Goal: Information Seeking & Learning: Find specific fact

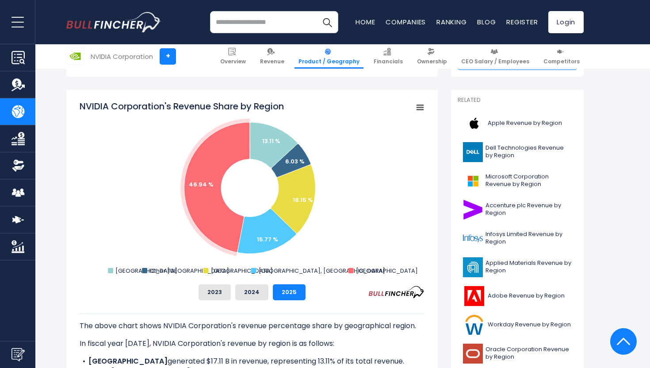
scroll to position [217, 0]
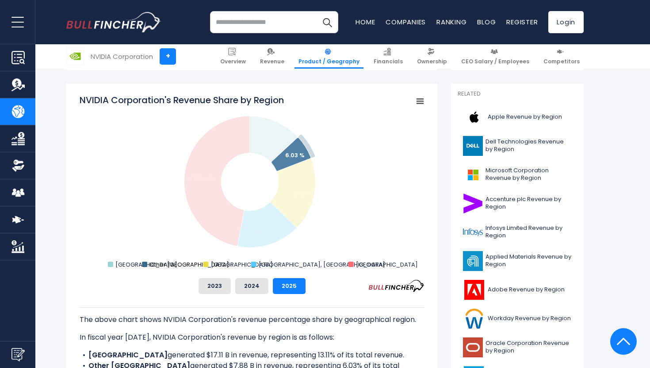
click at [162, 262] on text "Other [GEOGRAPHIC_DATA]" at bounding box center [190, 264] width 80 height 8
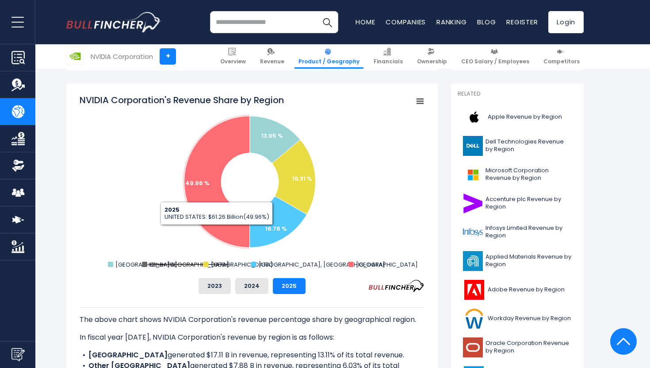
click at [177, 261] on text "Other [GEOGRAPHIC_DATA]" at bounding box center [190, 264] width 80 height 8
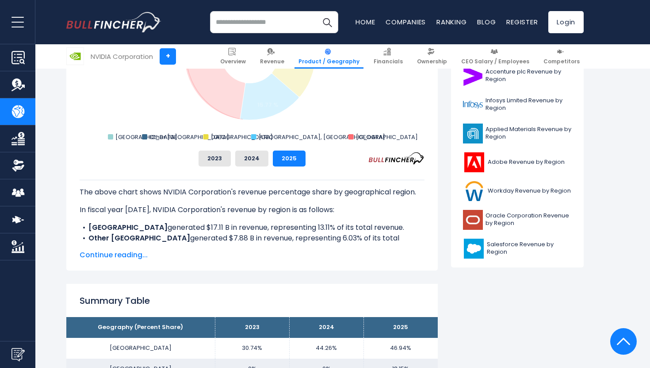
scroll to position [350, 0]
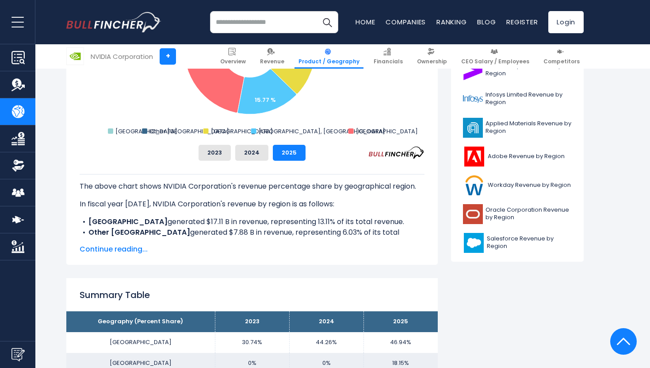
click at [130, 249] on span "Continue reading..." at bounding box center [252, 249] width 345 height 11
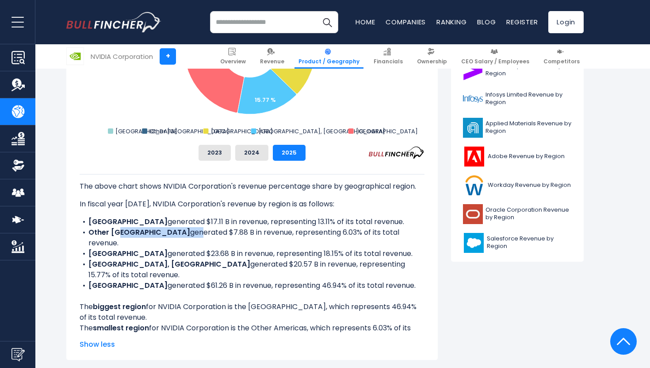
drag, startPoint x: 122, startPoint y: 234, endPoint x: 161, endPoint y: 234, distance: 39.4
click at [161, 234] on li "Other Americas generated $7.88 B in revenue, representing 6.03% of its total re…" at bounding box center [252, 237] width 345 height 21
drag, startPoint x: 105, startPoint y: 230, endPoint x: 216, endPoint y: 230, distance: 111.5
click at [216, 230] on li "Other Americas generated $7.88 B in revenue, representing 6.03% of its total re…" at bounding box center [252, 237] width 345 height 21
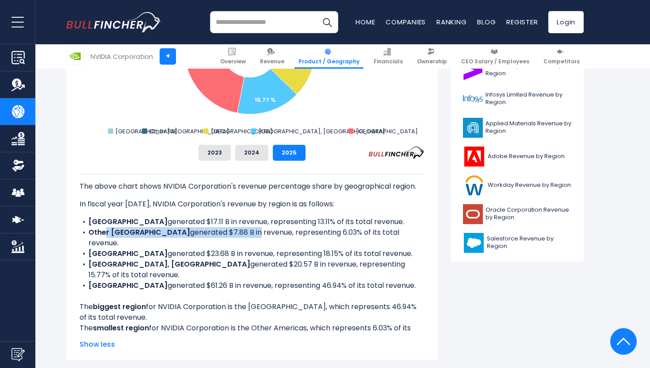
click at [216, 230] on li "Other Americas generated $7.88 B in revenue, representing 6.03% of its total re…" at bounding box center [252, 237] width 345 height 21
drag, startPoint x: 161, startPoint y: 230, endPoint x: 307, endPoint y: 230, distance: 146.0
click at [307, 230] on li "Other Americas generated $7.88 B in revenue, representing 6.03% of its total re…" at bounding box center [252, 237] width 345 height 21
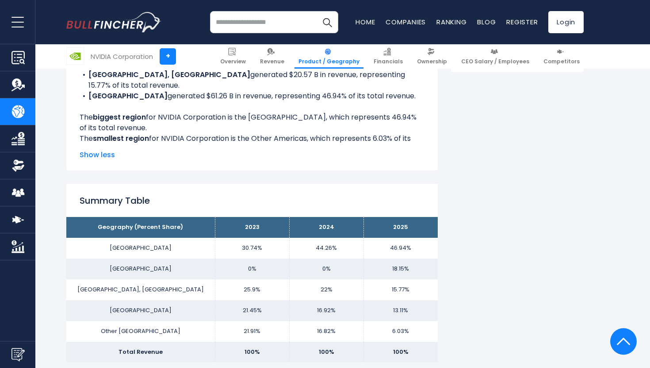
scroll to position [566, 0]
